Goal: Navigation & Orientation: Find specific page/section

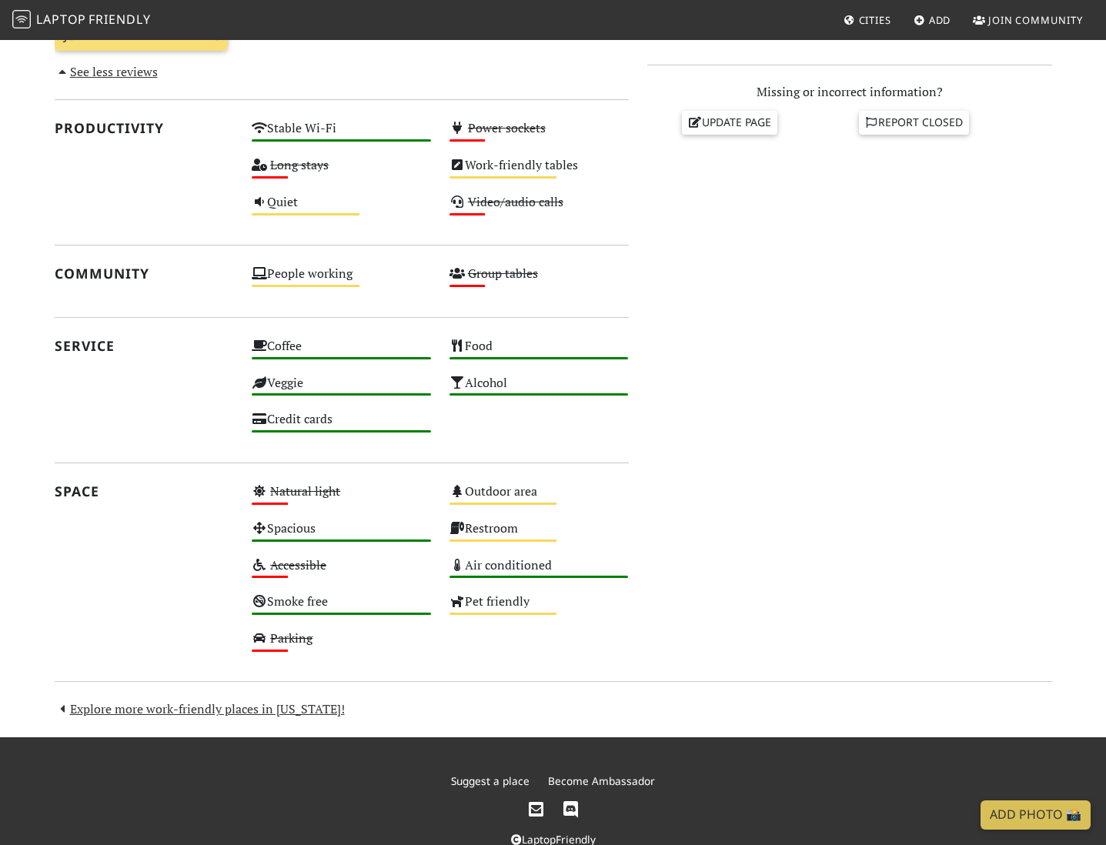
scroll to position [697, 0]
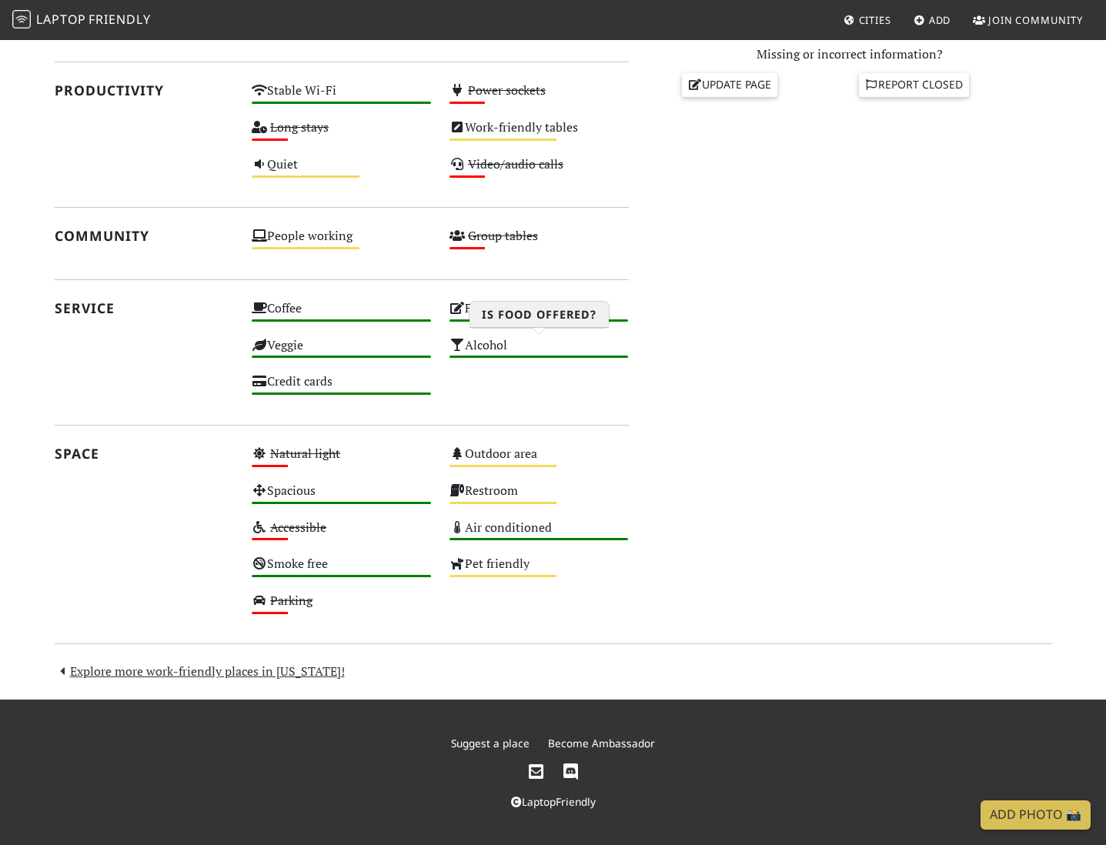
click at [519, 315] on div "Food High" at bounding box center [539, 315] width 198 height 37
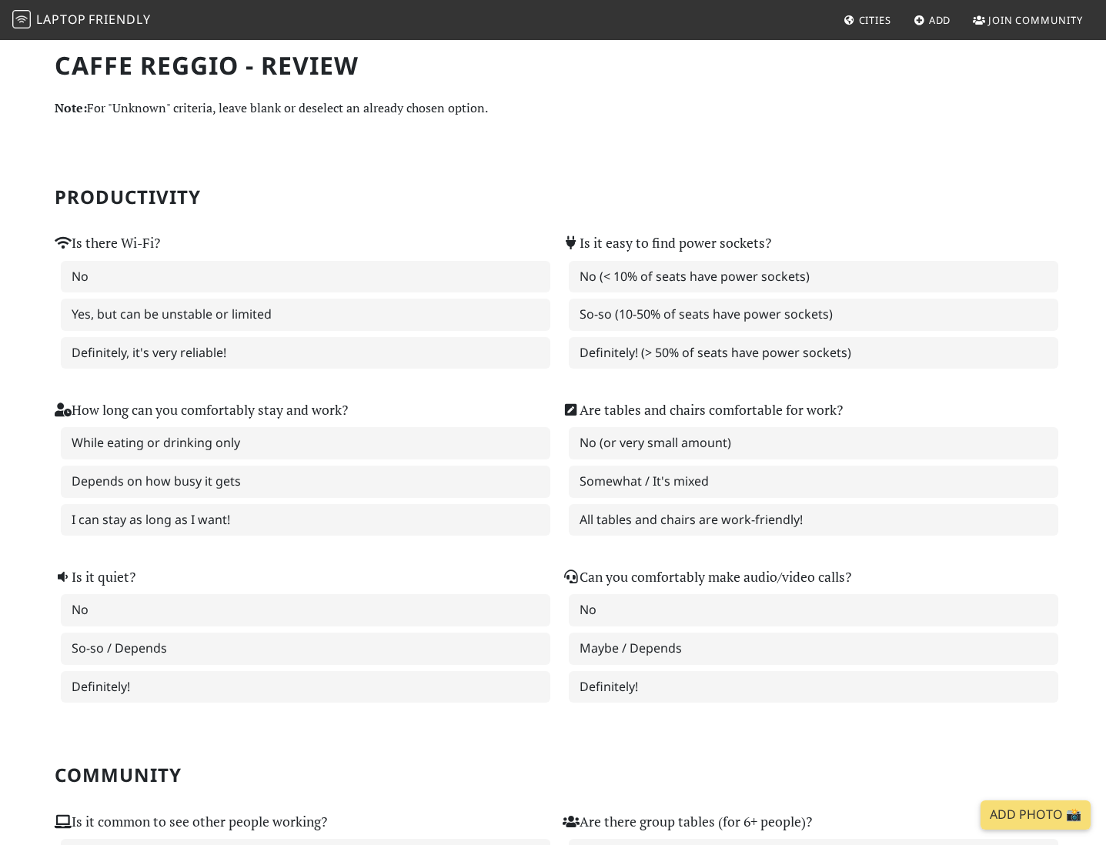
click at [120, 24] on span "Friendly" at bounding box center [119, 19] width 62 height 17
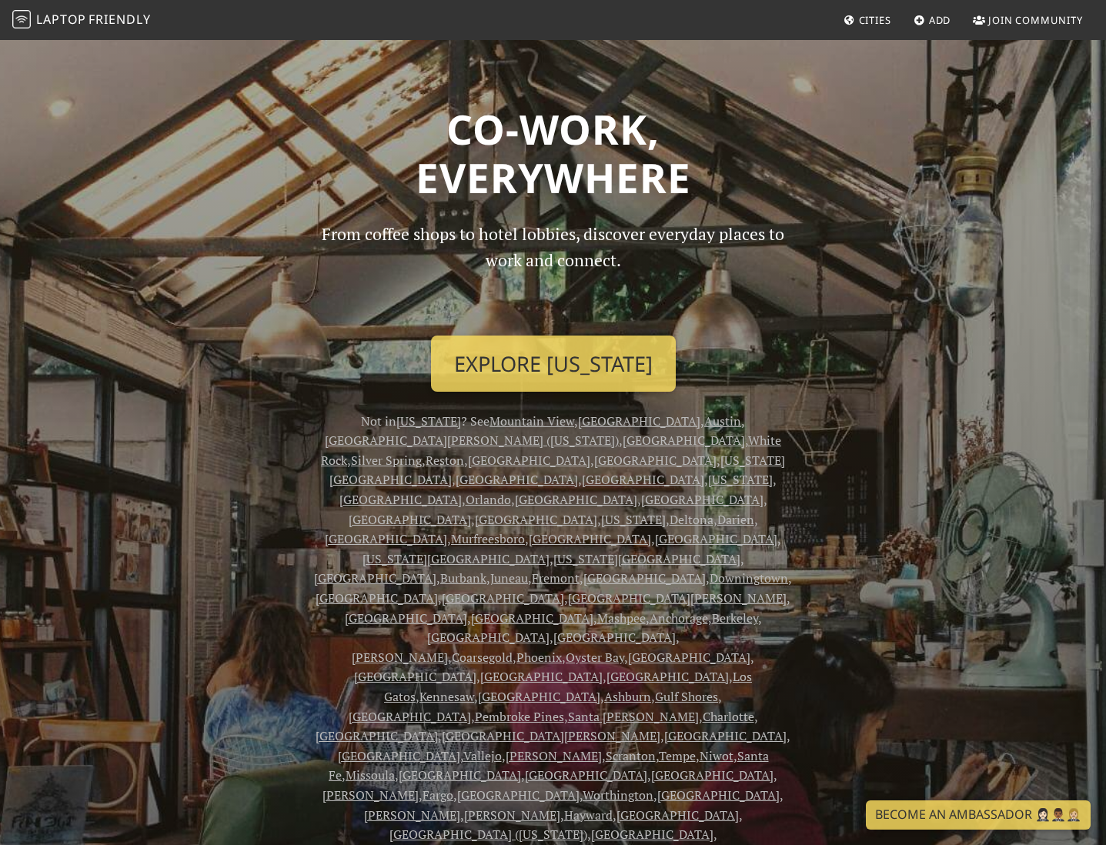
scroll to position [237, 0]
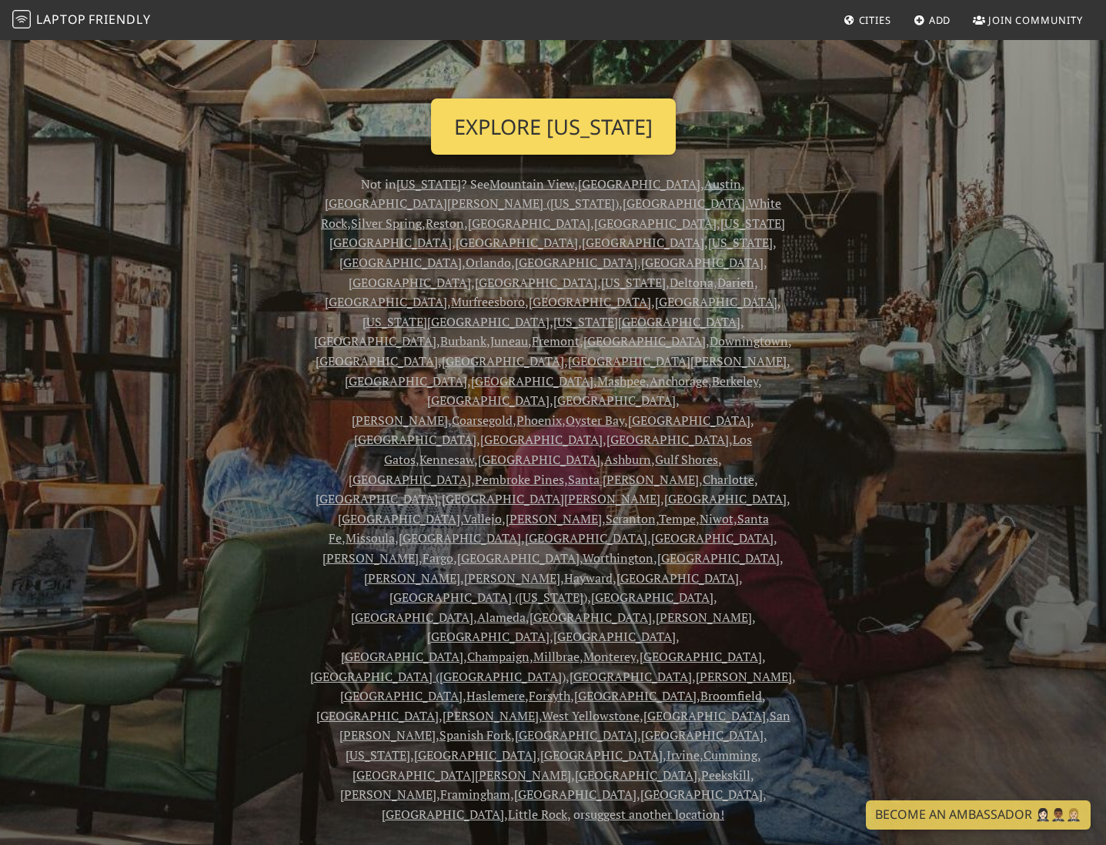
click at [478, 128] on link "Explore New York" at bounding box center [553, 126] width 245 height 57
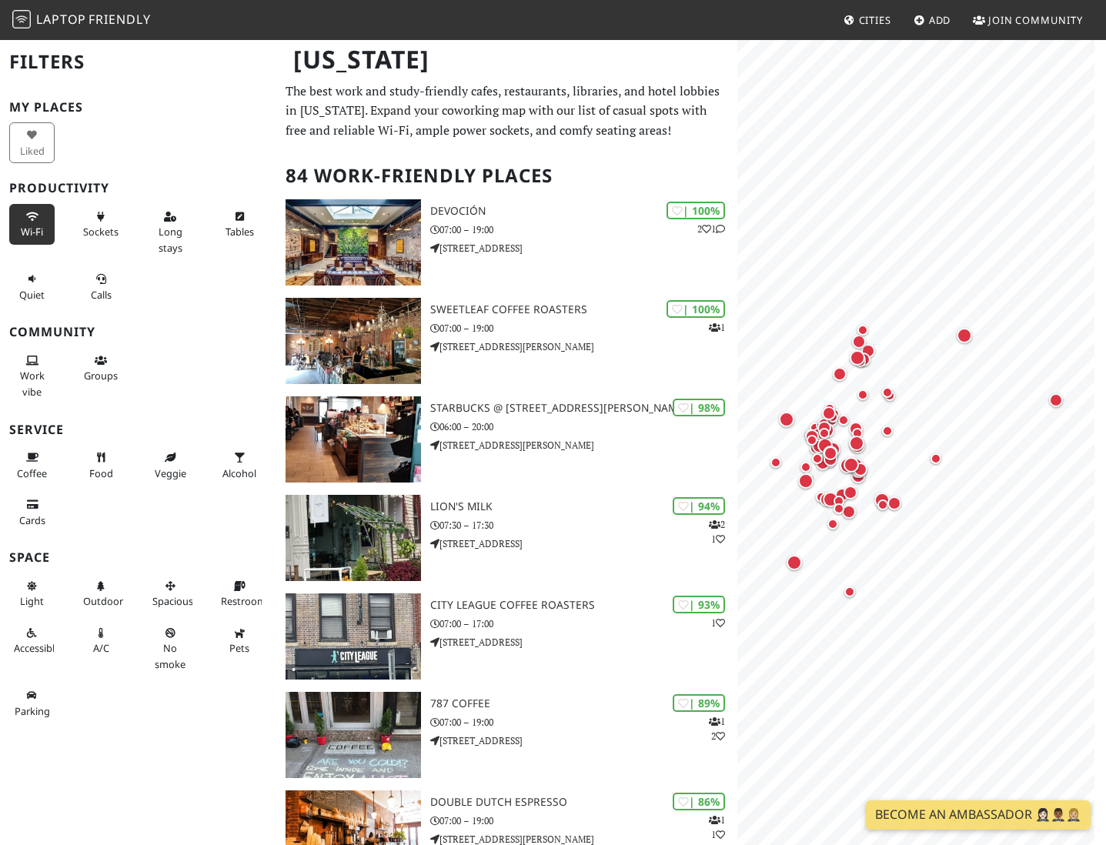
click at [34, 229] on span "Wi-Fi" at bounding box center [32, 232] width 22 height 14
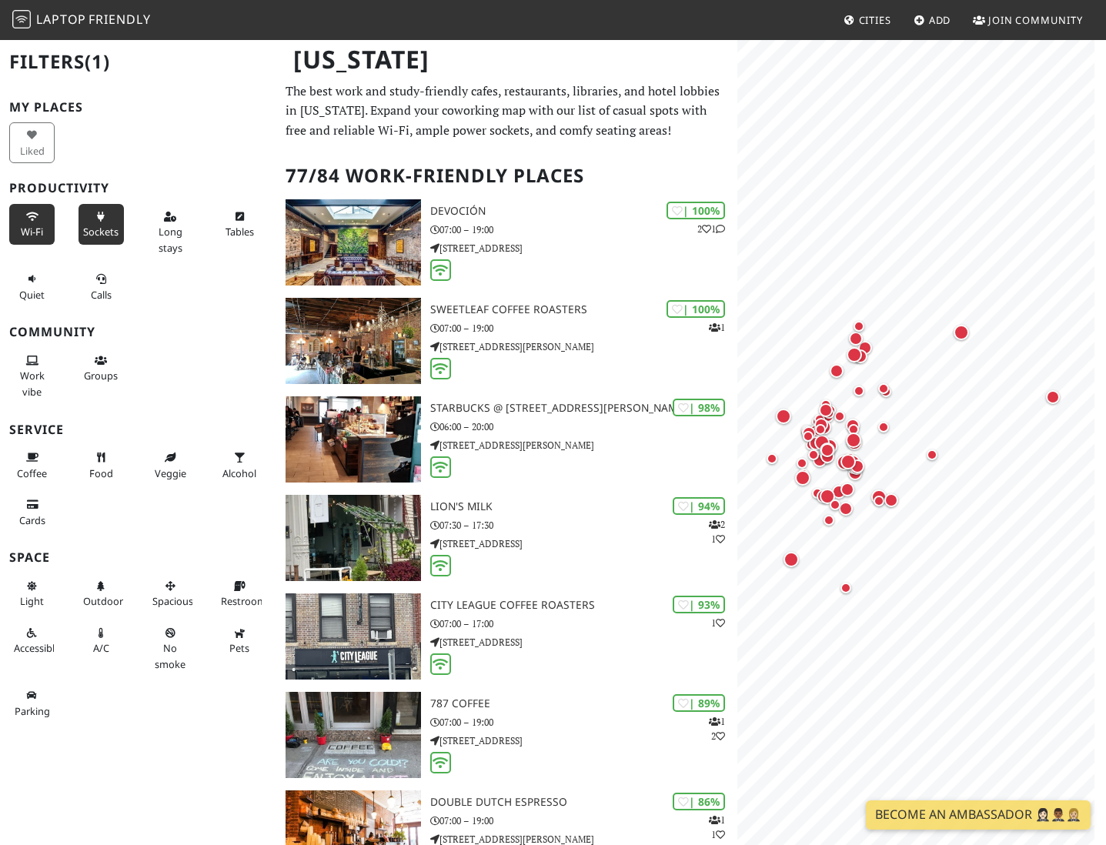
click at [108, 224] on button "Sockets" at bounding box center [100, 224] width 45 height 41
click at [45, 280] on button "Quiet" at bounding box center [31, 286] width 45 height 41
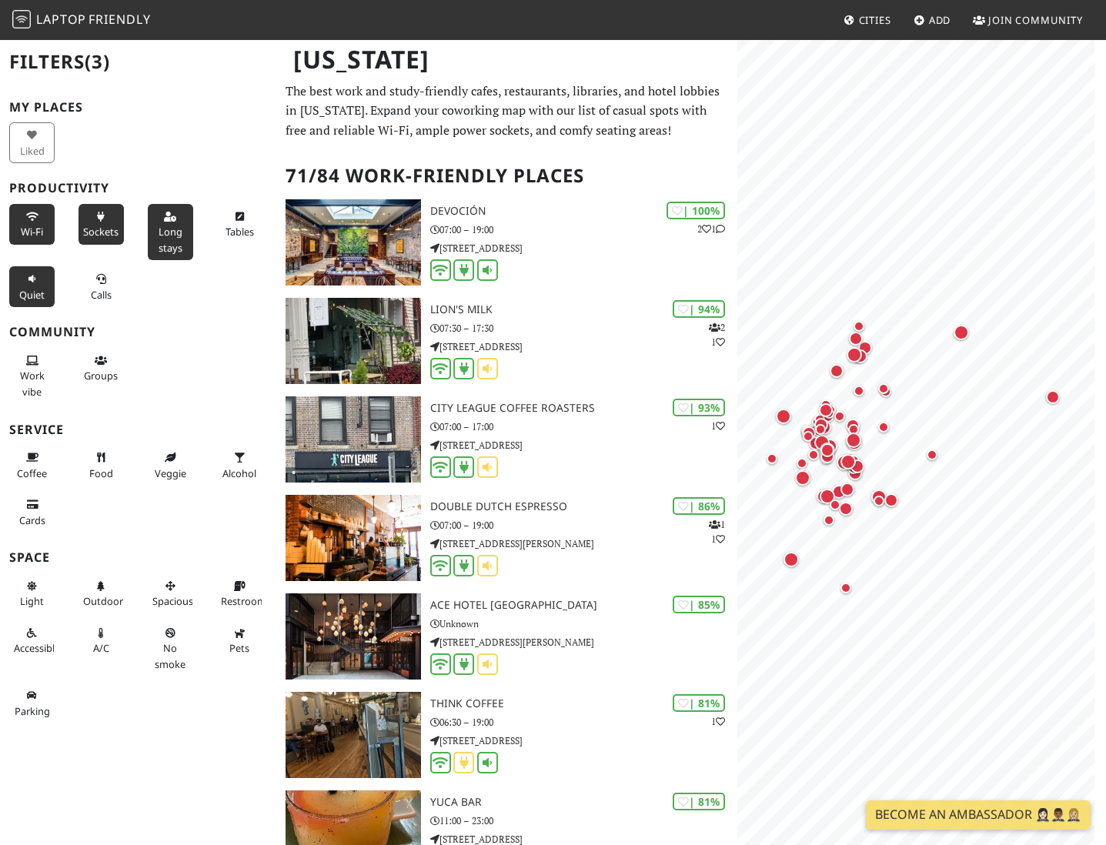
click at [166, 232] on span "Long stays" at bounding box center [171, 239] width 24 height 29
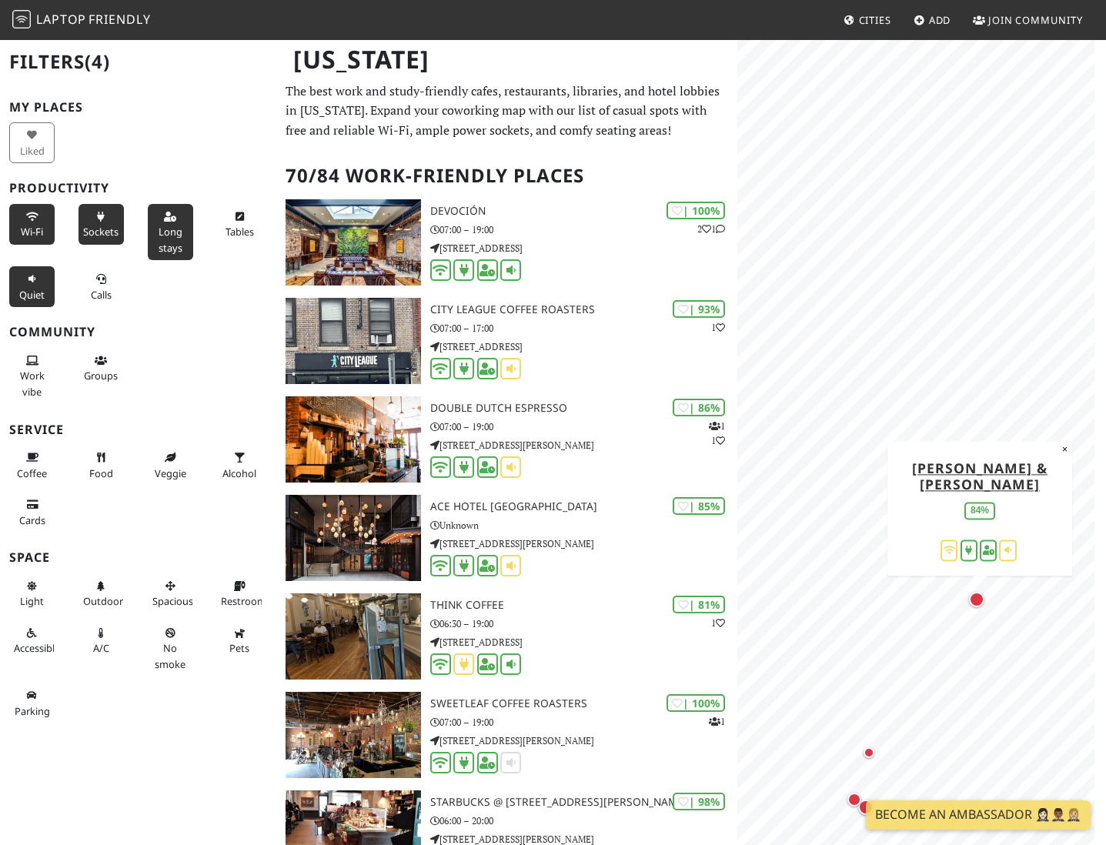
click at [978, 604] on div "Map marker" at bounding box center [976, 599] width 15 height 15
click at [99, 457] on icon at bounding box center [101, 458] width 12 height 10
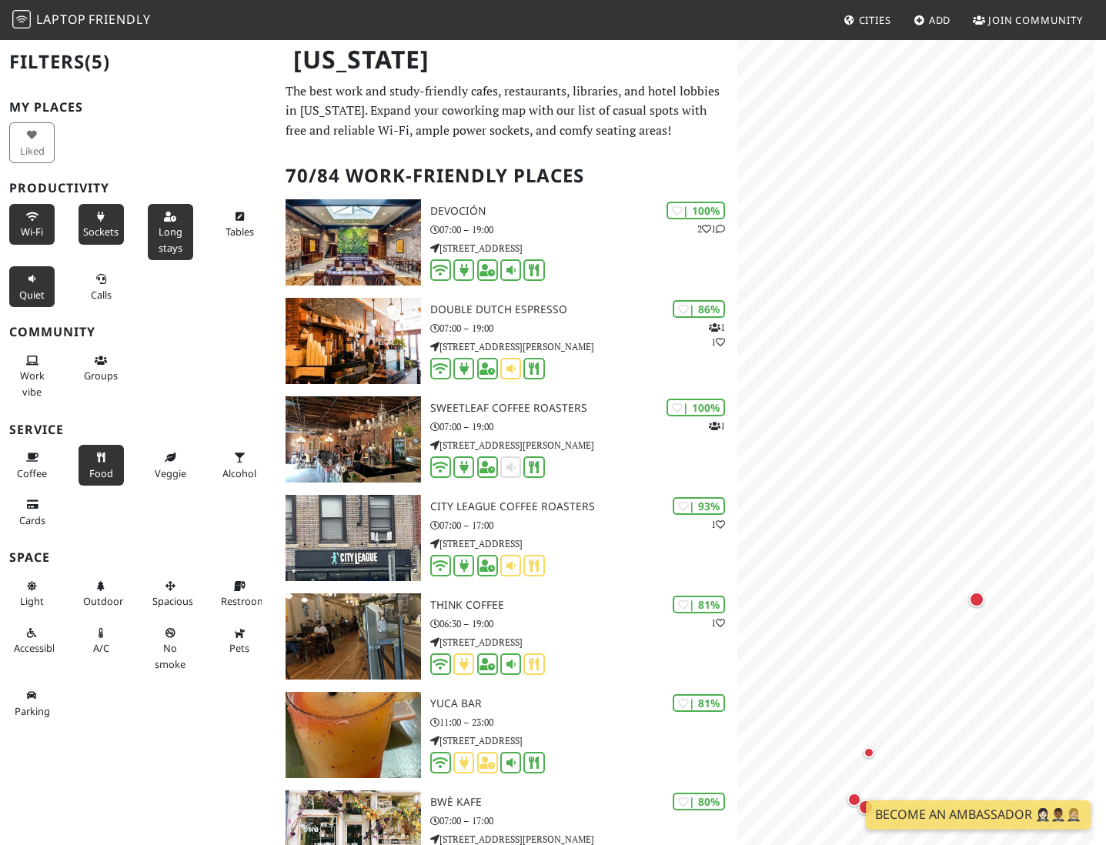
click at [99, 457] on icon at bounding box center [101, 458] width 12 height 10
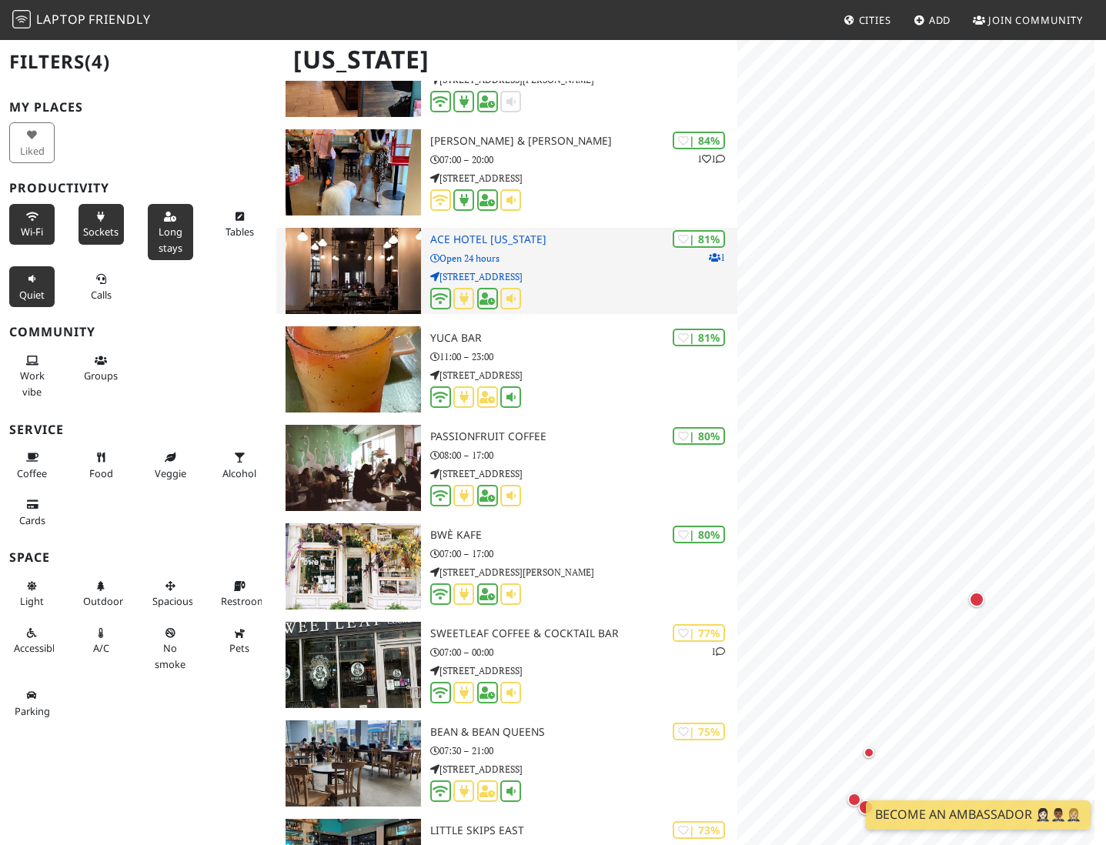
click at [552, 265] on p "Open 24 hours" at bounding box center [583, 258] width 307 height 15
